Goal: Task Accomplishment & Management: Manage account settings

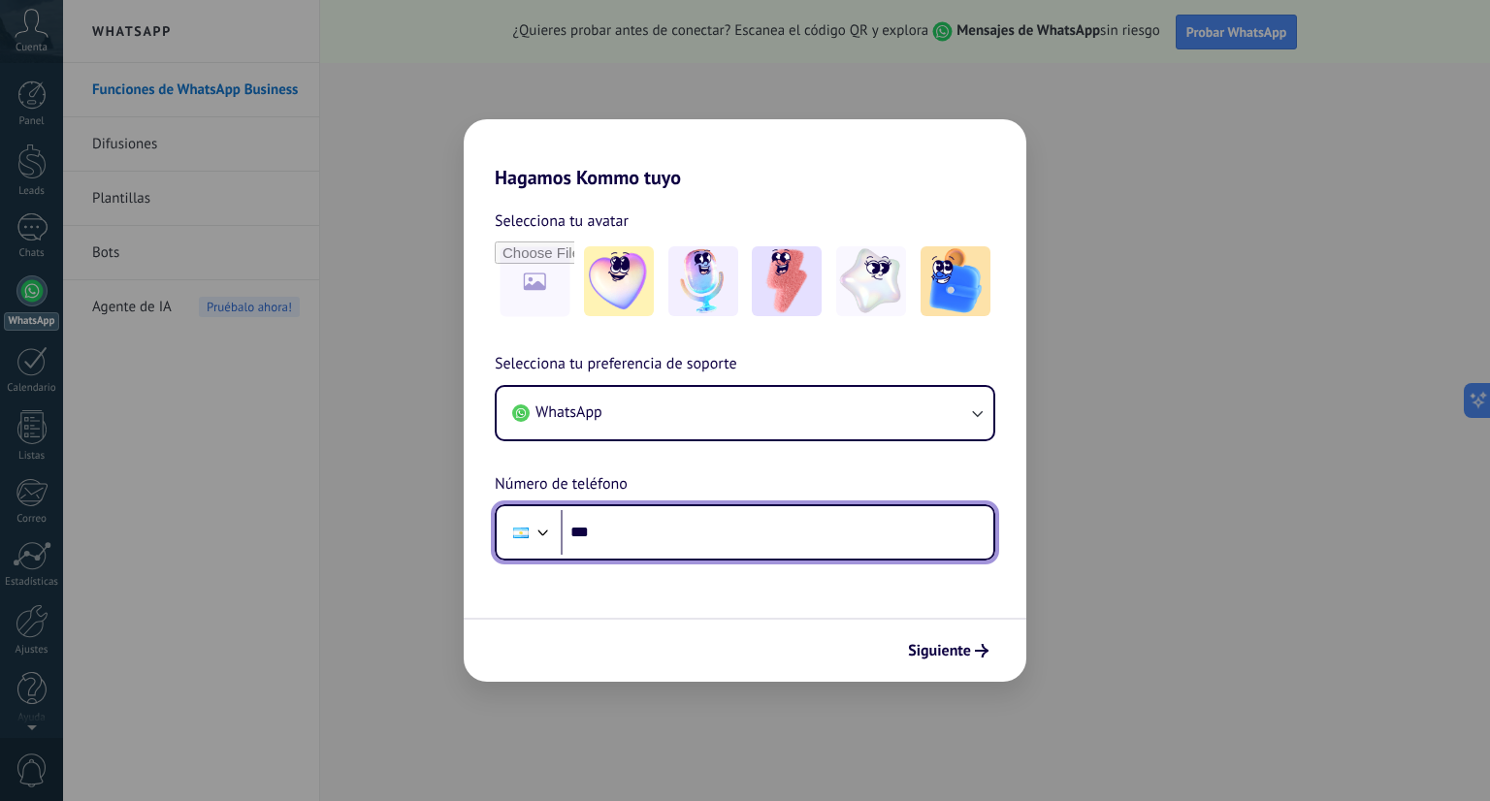
click at [844, 540] on input "***" at bounding box center [777, 532] width 433 height 45
type input "**********"
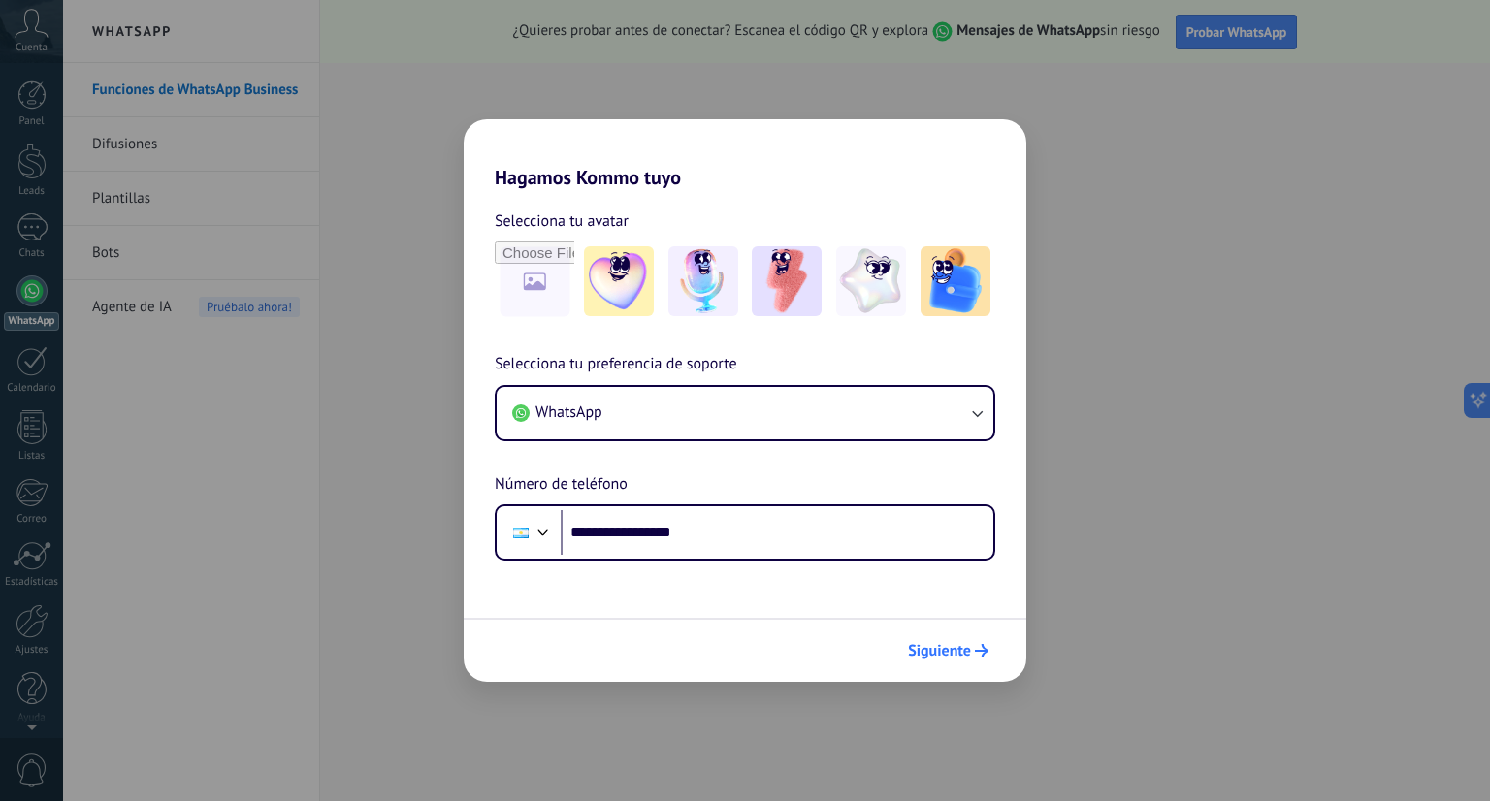
click at [956, 658] on span "Siguiente" at bounding box center [939, 651] width 63 height 14
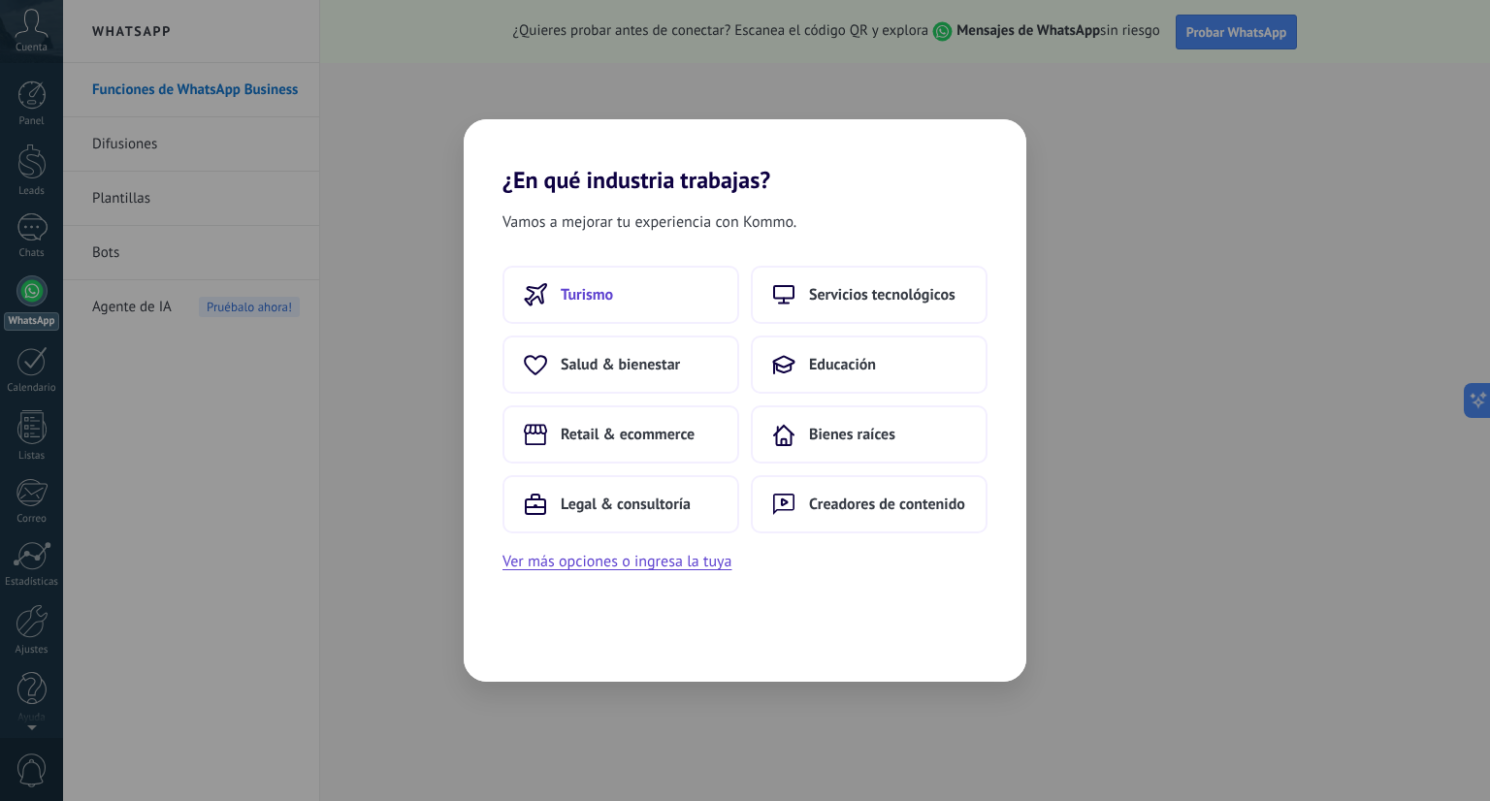
click at [665, 310] on button "Turismo" at bounding box center [620, 295] width 237 height 58
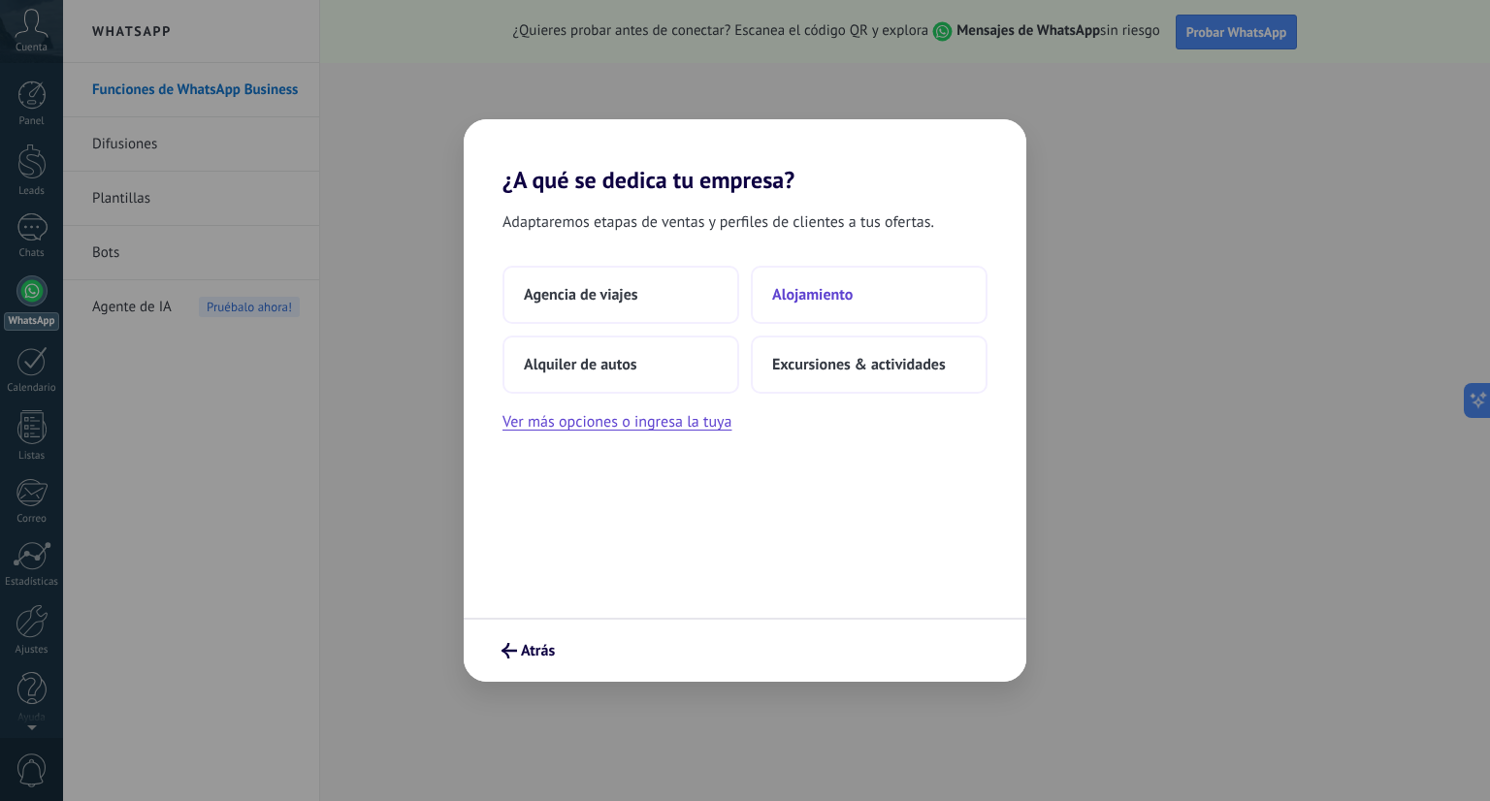
click at [808, 305] on button "Alojamiento" at bounding box center [869, 295] width 237 height 58
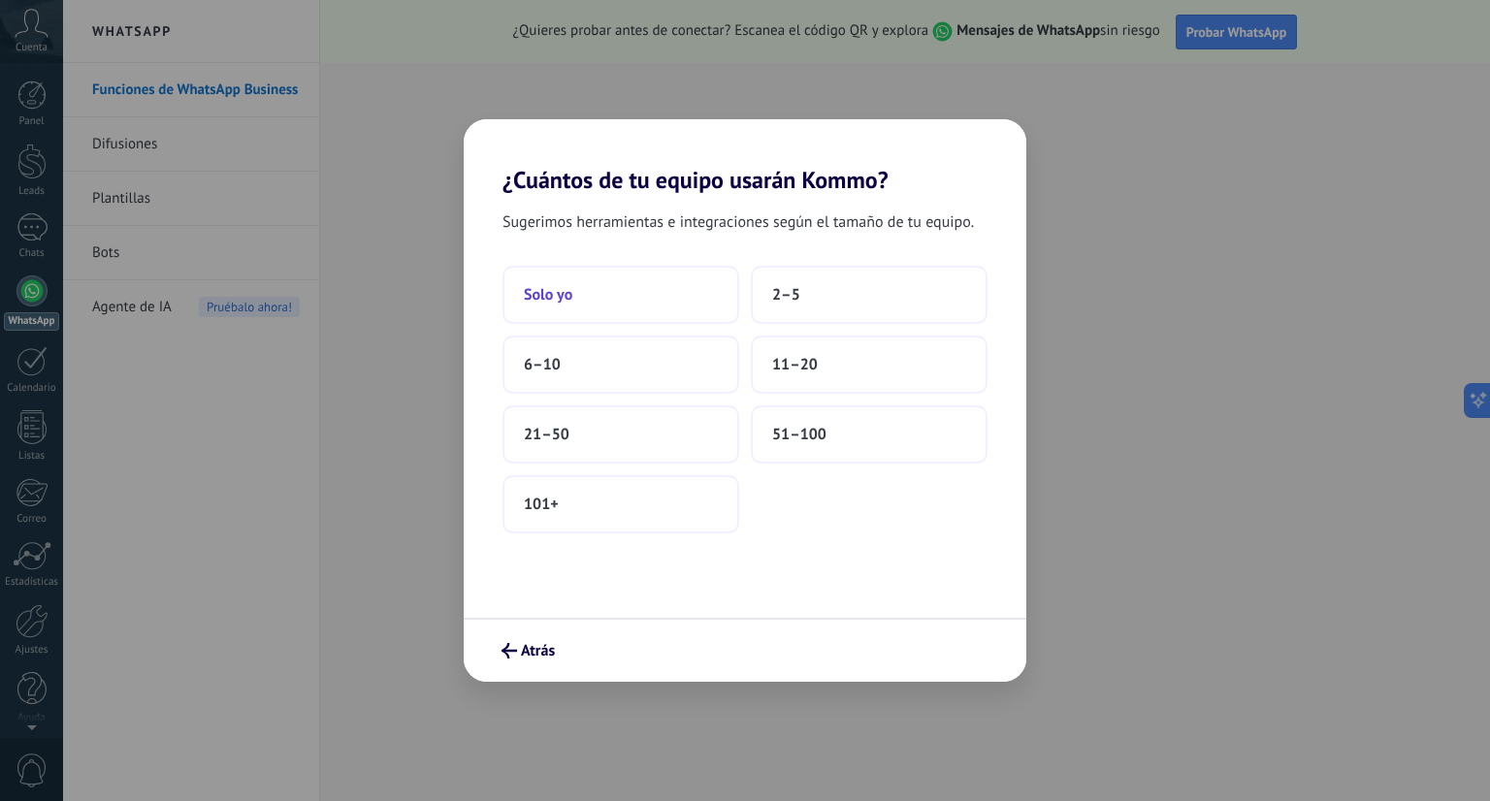
click at [626, 287] on button "Solo yo" at bounding box center [620, 295] width 237 height 58
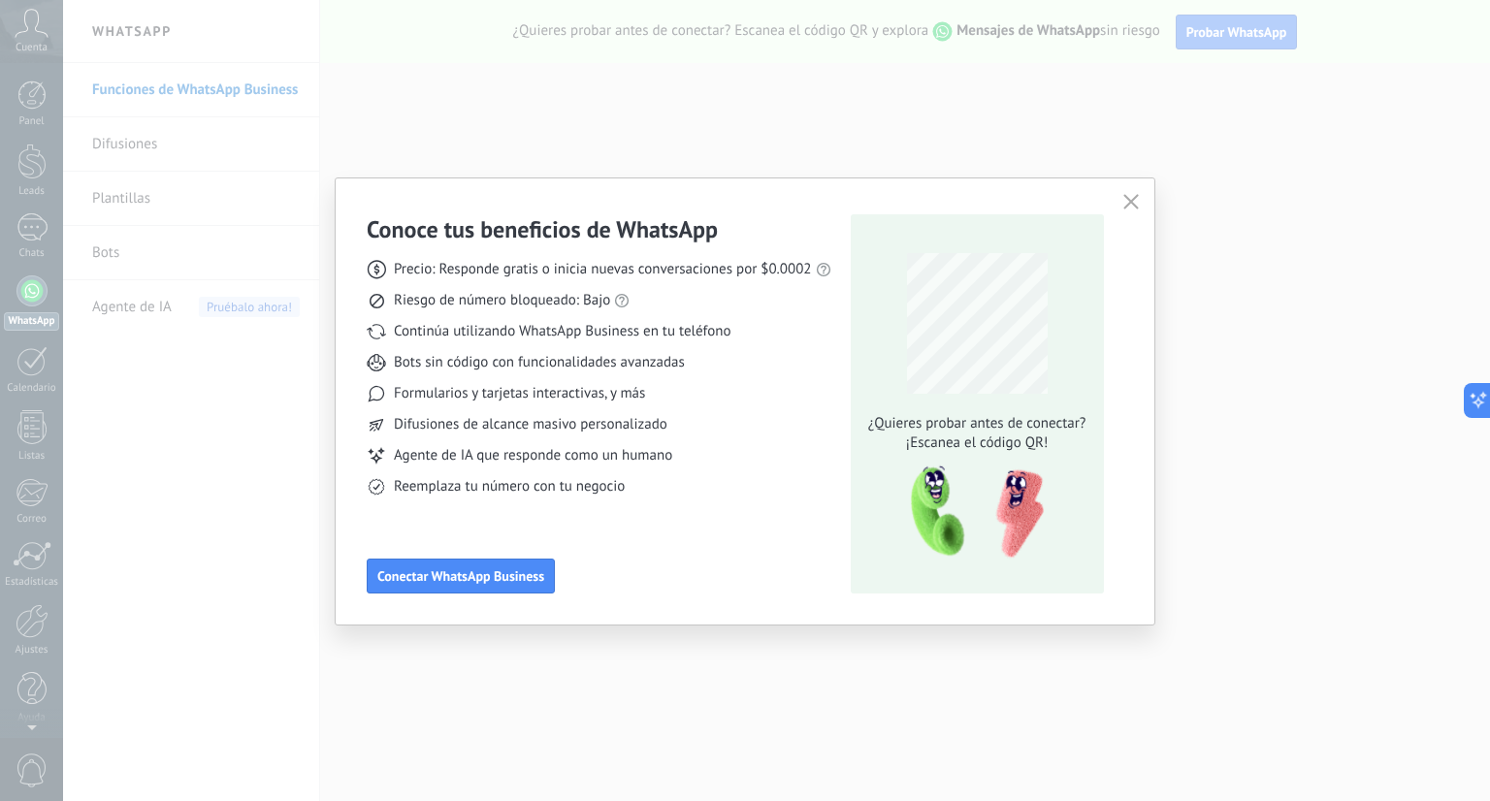
click at [1125, 204] on icon "button" at bounding box center [1131, 202] width 16 height 16
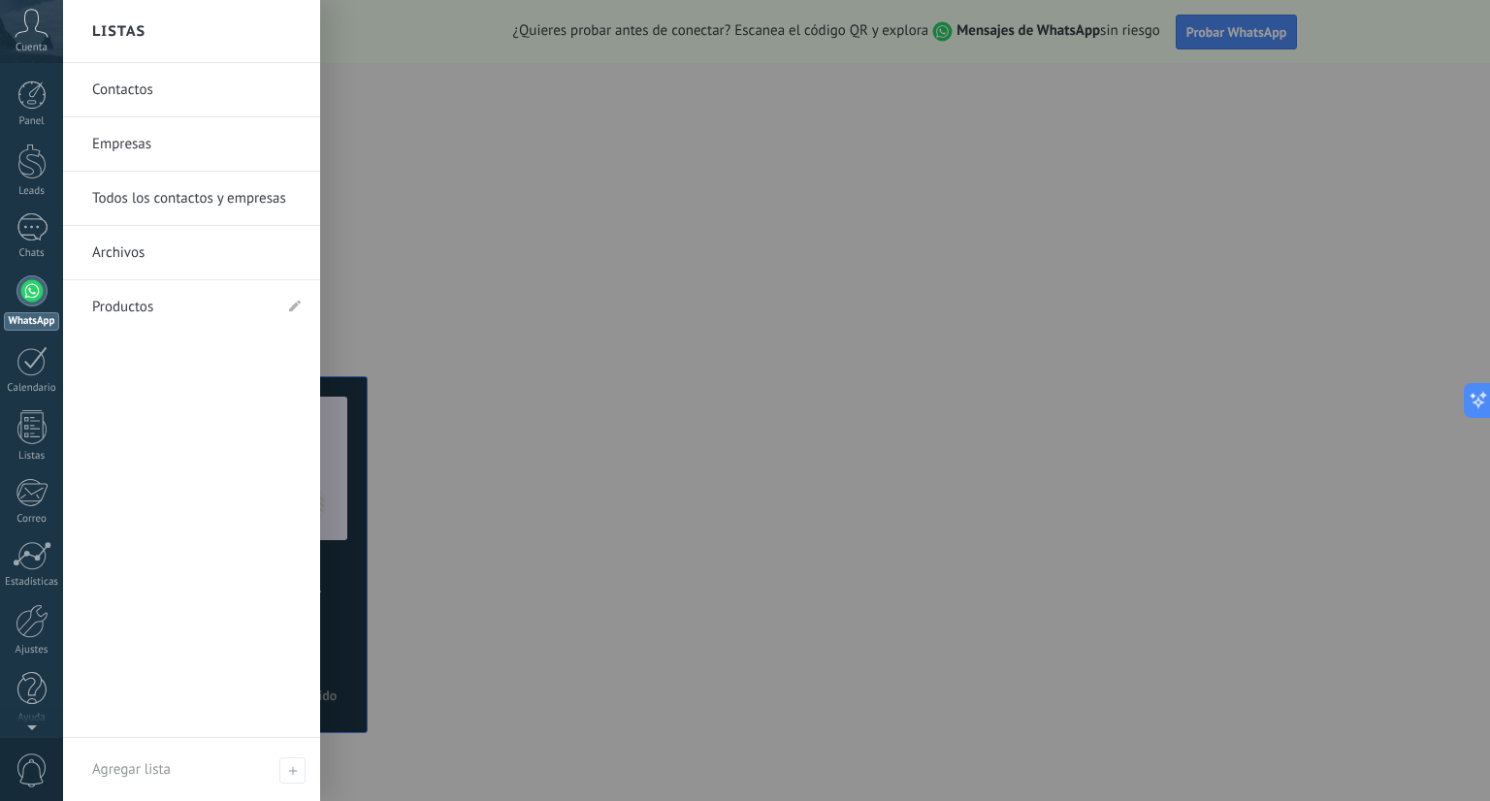
click at [128, 88] on link "Contactos" at bounding box center [196, 90] width 209 height 54
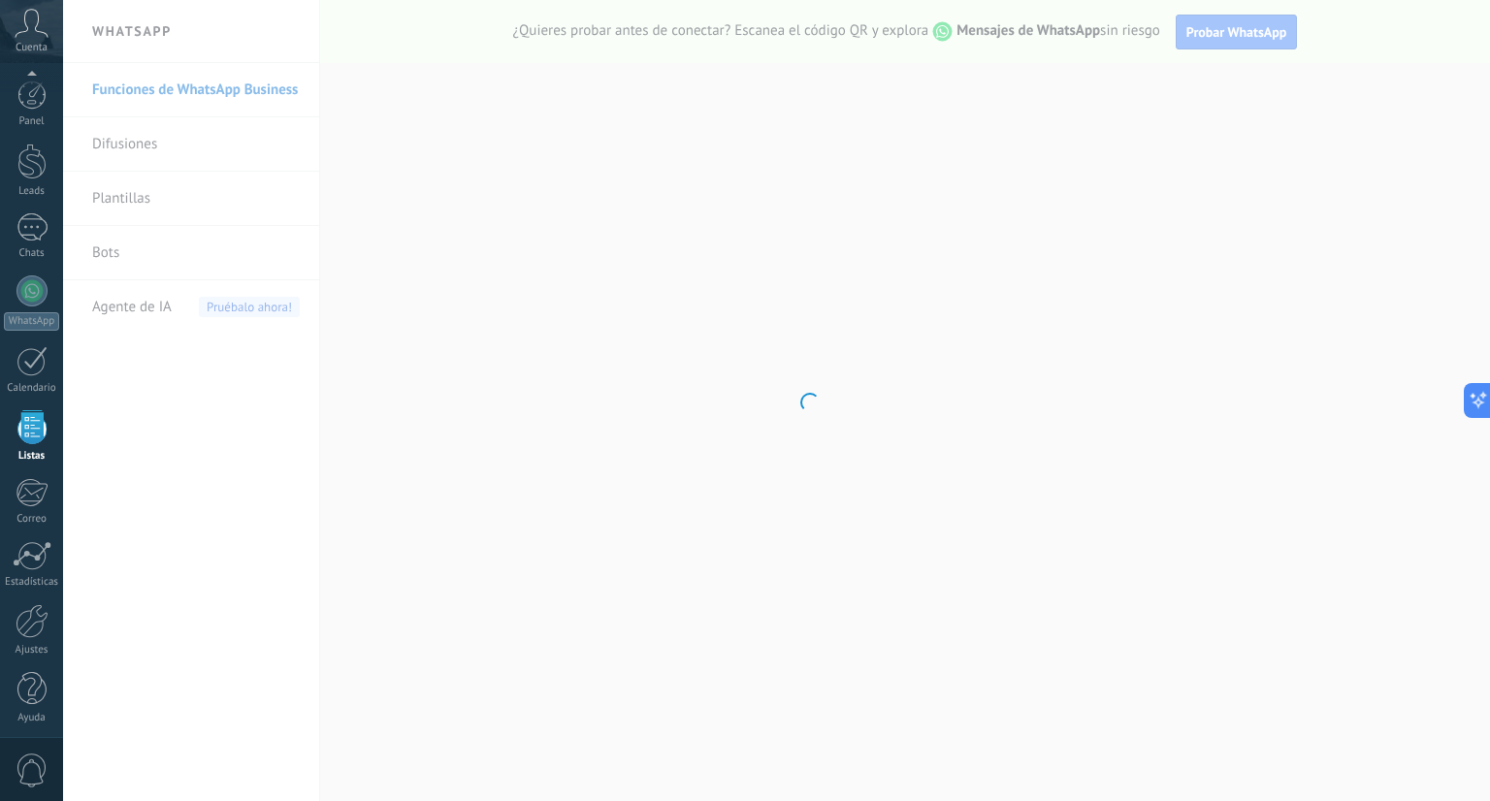
scroll to position [5, 0]
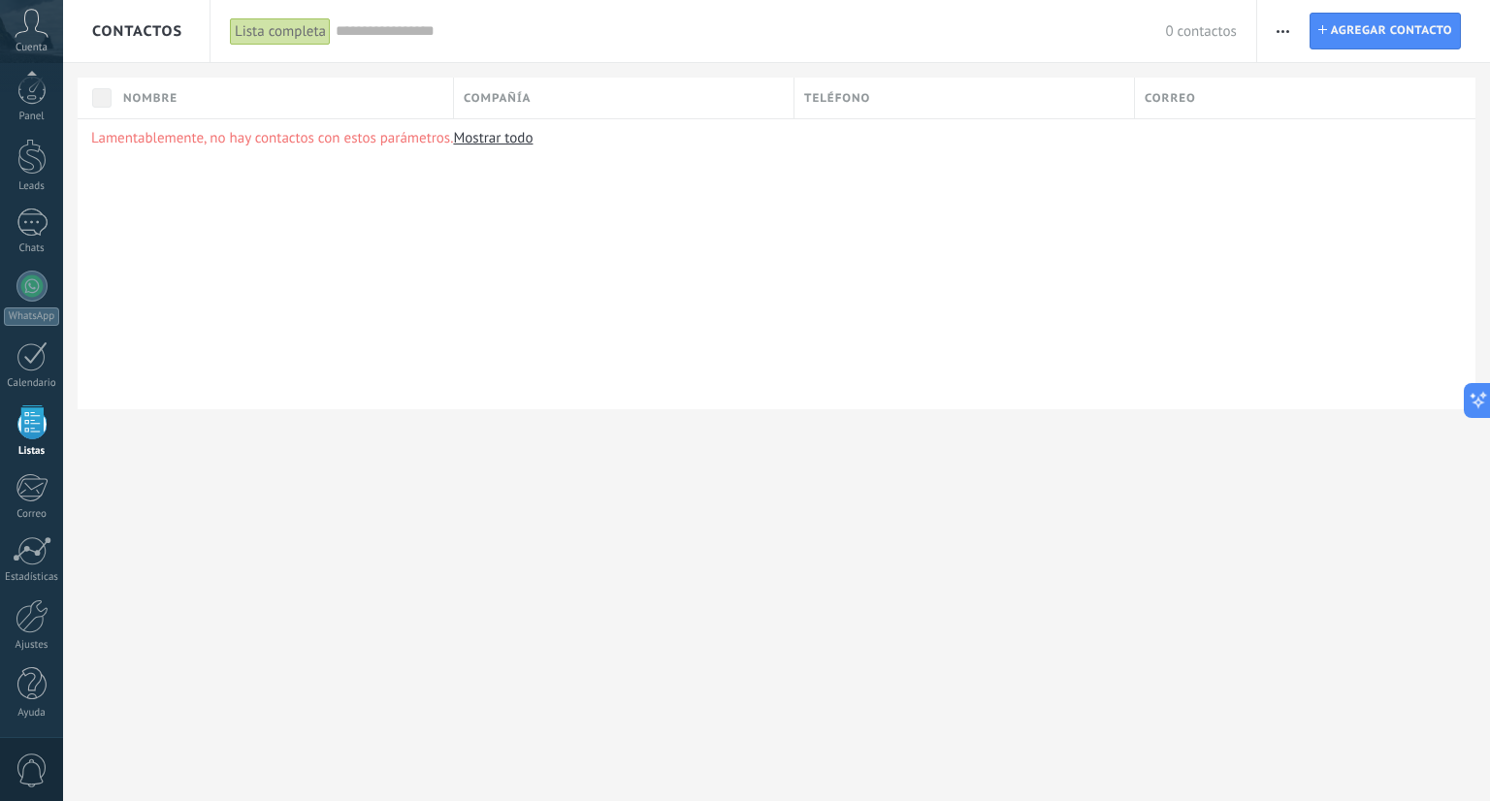
click at [1278, 28] on span "button" at bounding box center [1282, 31] width 13 height 37
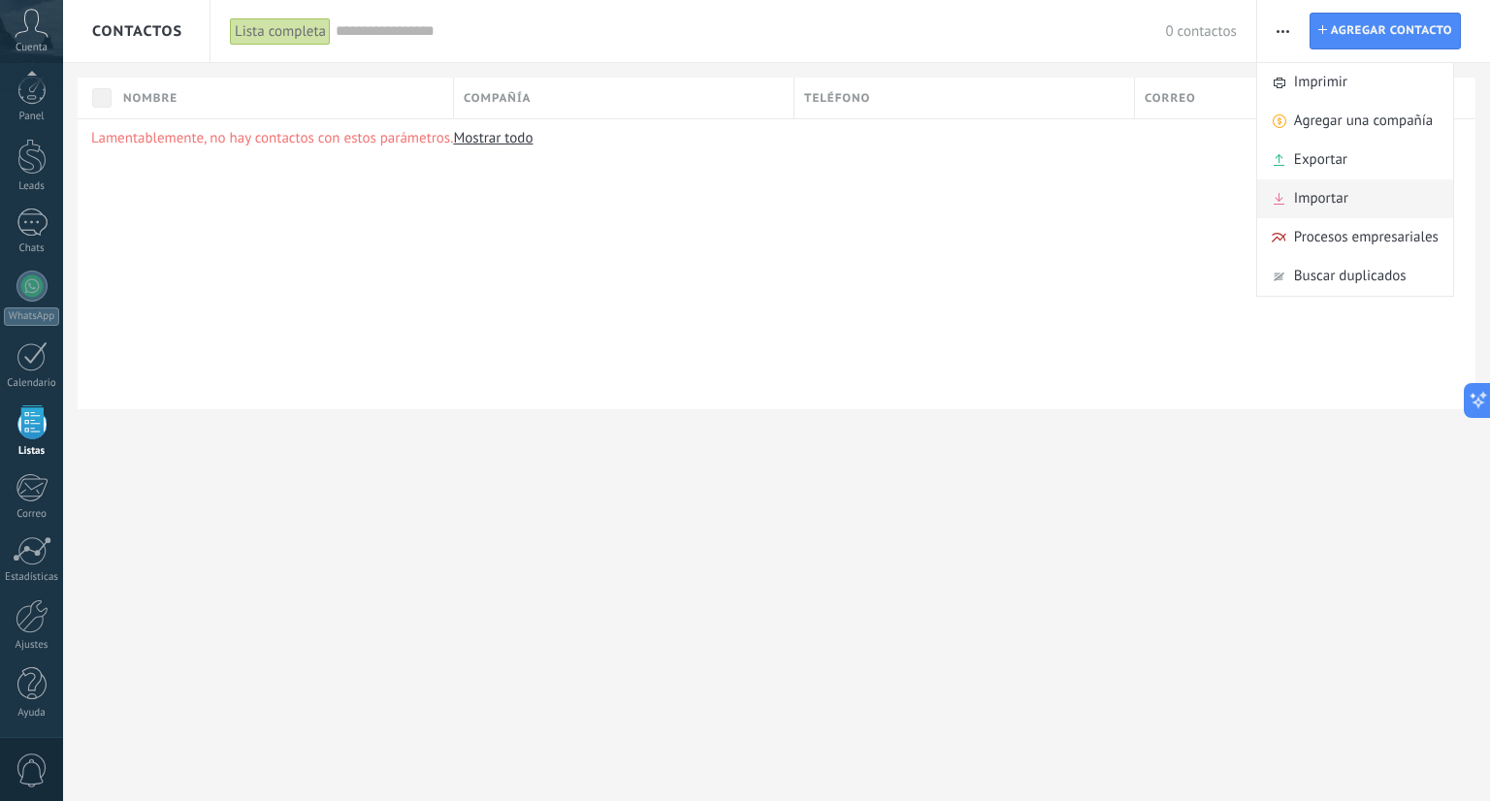
click at [1314, 209] on span "Importar" at bounding box center [1321, 198] width 54 height 39
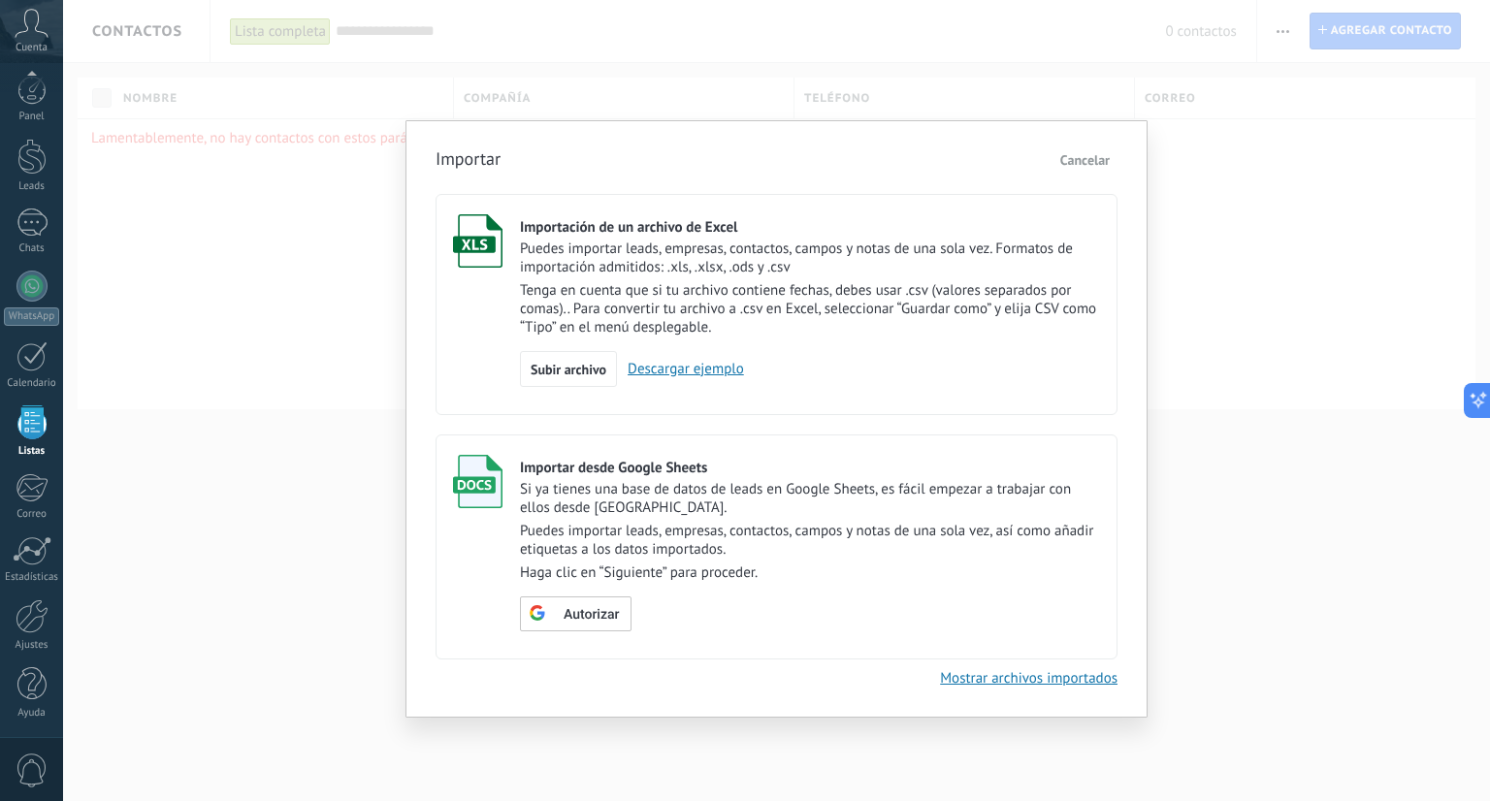
click at [838, 254] on p "Puedes importar leads, empresas, contactos, campos y notas de una sola vez. For…" at bounding box center [810, 258] width 580 height 37
click at [691, 370] on link "Descargar ejemplo" at bounding box center [680, 369] width 127 height 18
click at [1069, 164] on span "Cancelar" at bounding box center [1084, 159] width 49 height 17
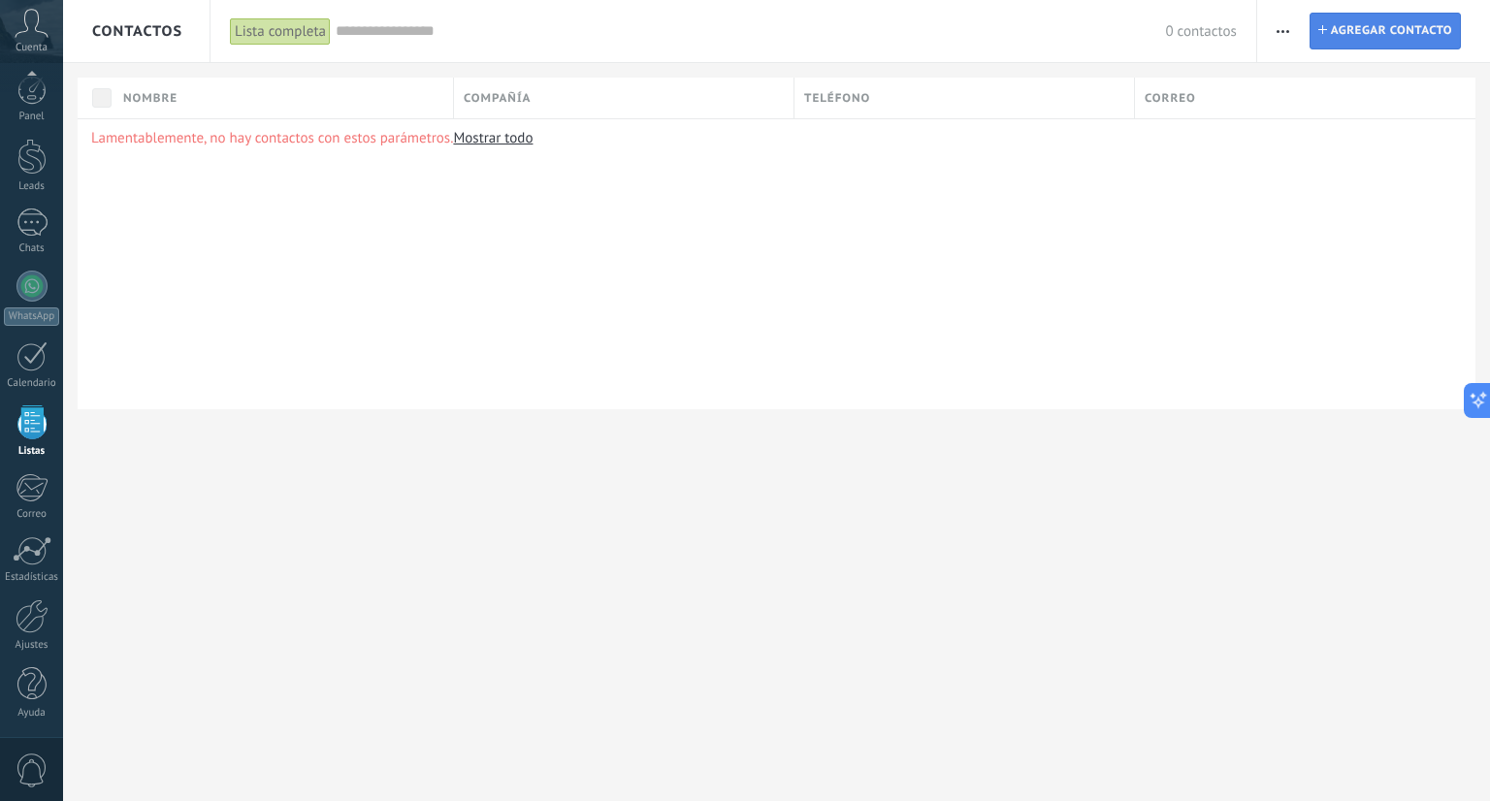
click at [1381, 26] on span "Agregar contacto" at bounding box center [1391, 31] width 121 height 35
click at [1277, 36] on span "button" at bounding box center [1282, 31] width 13 height 37
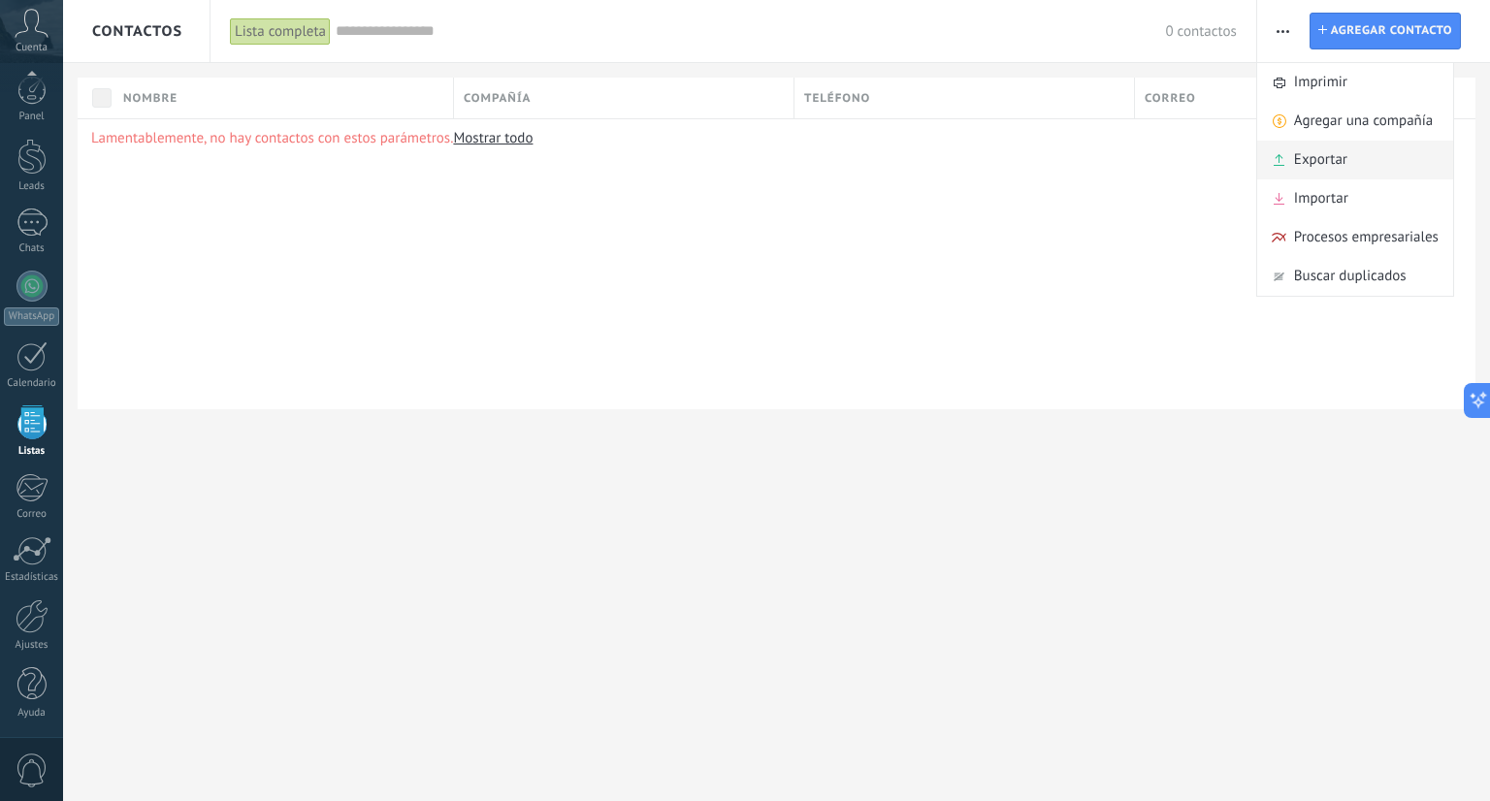
click at [1305, 151] on span "Exportar" at bounding box center [1320, 160] width 53 height 39
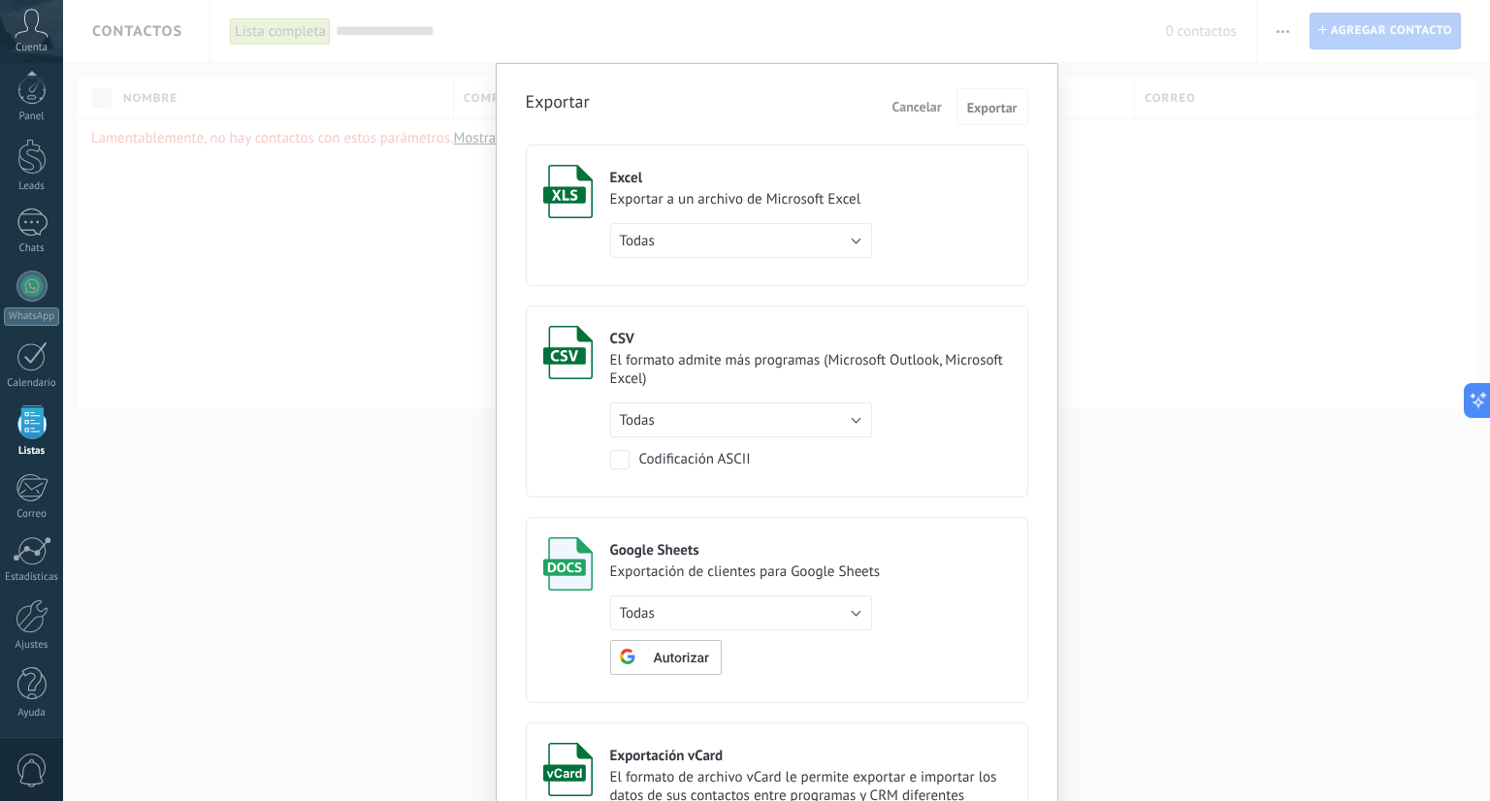
click at [734, 186] on div "Excel Exportar a un archivo de Microsoft Excel Todas de filtro activo solo la p…" at bounding box center [741, 211] width 262 height 93
click at [996, 108] on span "Exportar" at bounding box center [992, 108] width 50 height 14
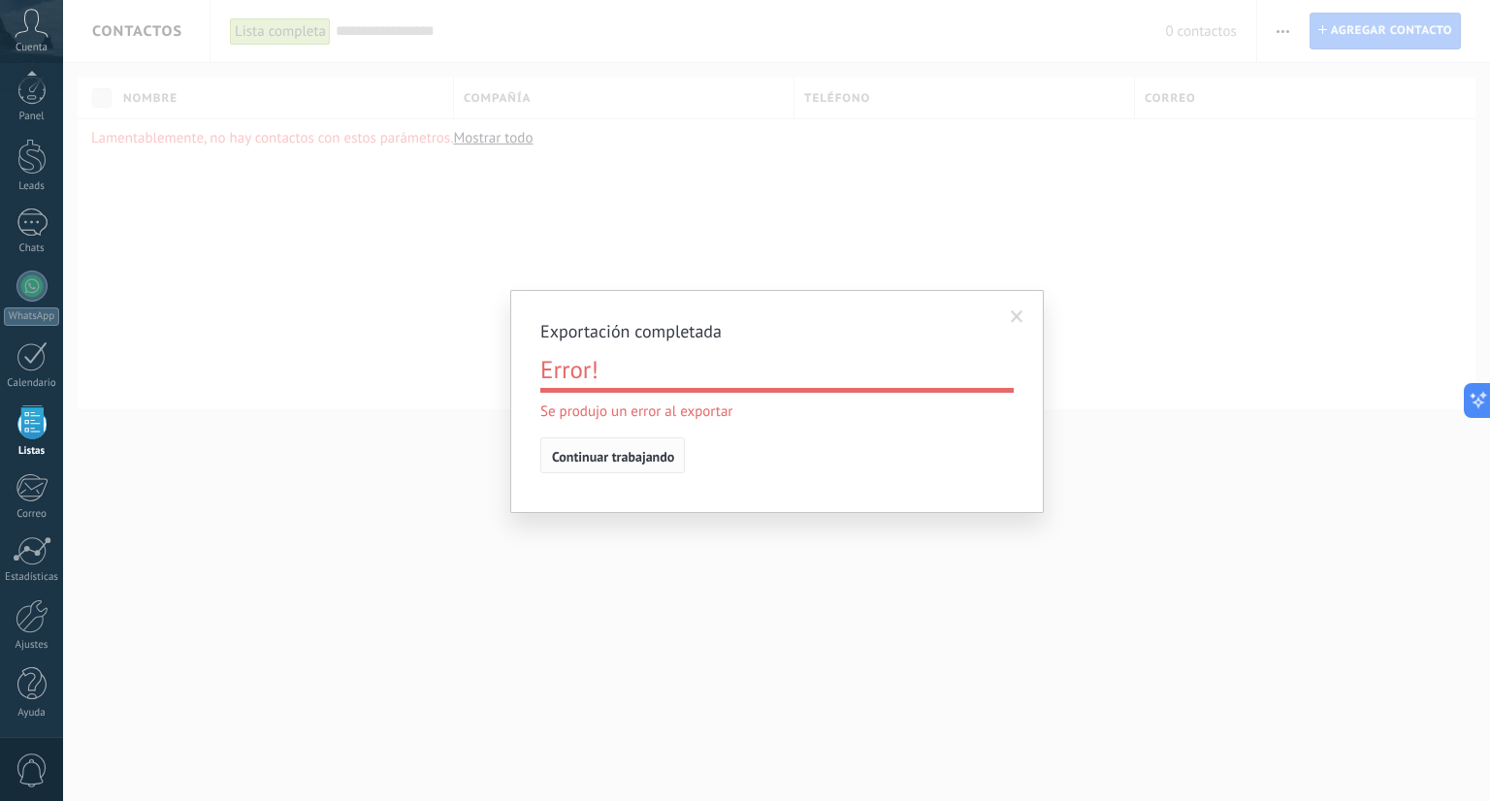
click at [675, 450] on button "Continuar trabajando" at bounding box center [612, 455] width 145 height 37
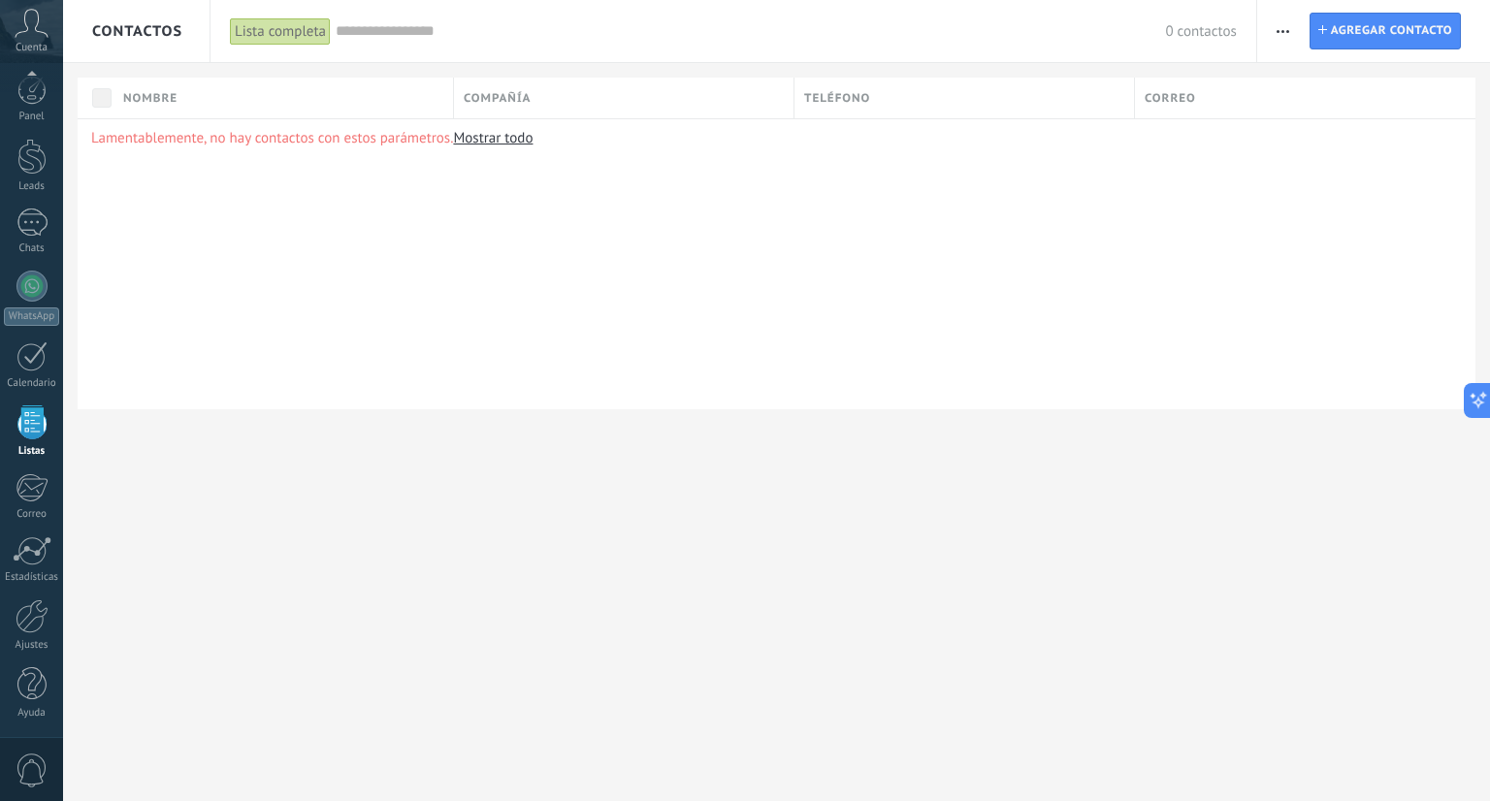
click at [1286, 37] on span "button" at bounding box center [1282, 31] width 13 height 37
click at [1089, 264] on div "Lamentablemente, no hay contactos con estos parámetros. Mostrar todo" at bounding box center [777, 263] width 1398 height 291
